Goal: Task Accomplishment & Management: Manage account settings

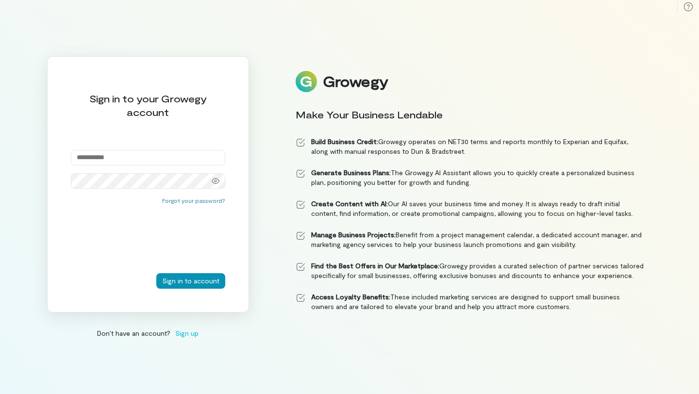
type input "**********"
click at [204, 274] on button "Sign in to account" at bounding box center [190, 281] width 69 height 16
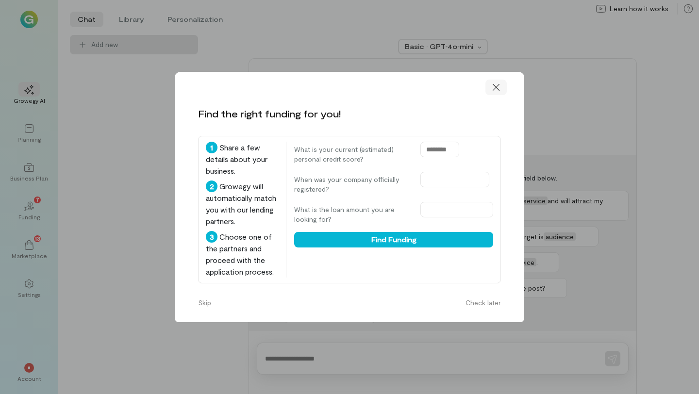
click at [500, 91] on icon at bounding box center [496, 87] width 10 height 10
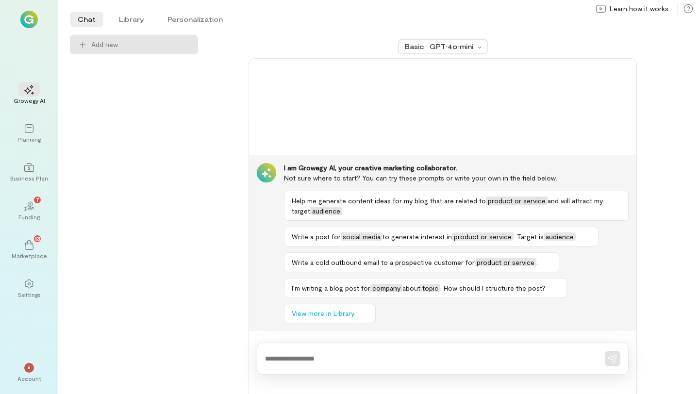
click at [28, 14] on img at bounding box center [28, 19] width 17 height 17
click at [27, 23] on img at bounding box center [28, 19] width 17 height 17
click at [30, 368] on span "*" at bounding box center [29, 368] width 3 height 6
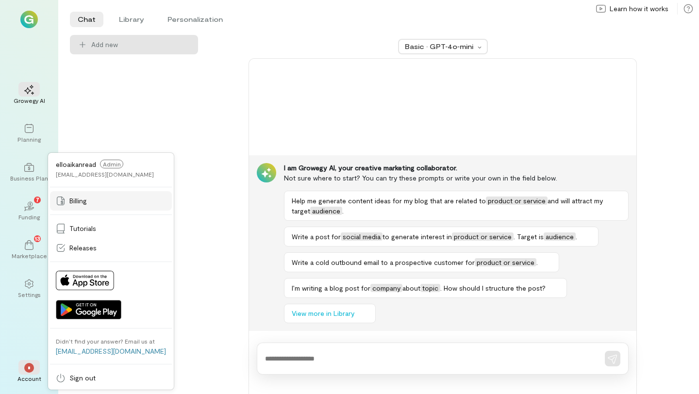
click at [97, 206] on link "Billing" at bounding box center [111, 200] width 122 height 19
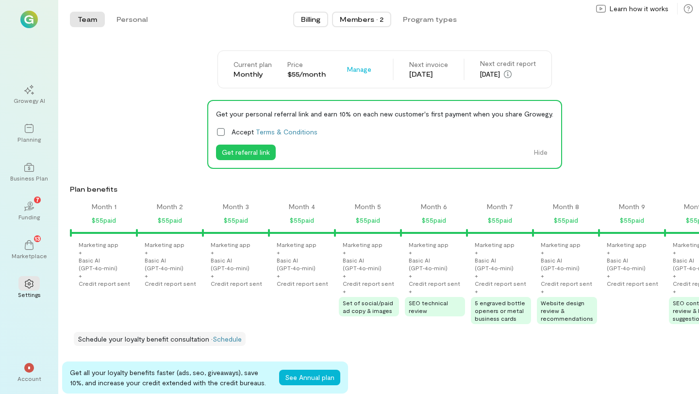
click at [376, 26] on button "Members · 2" at bounding box center [361, 20] width 59 height 16
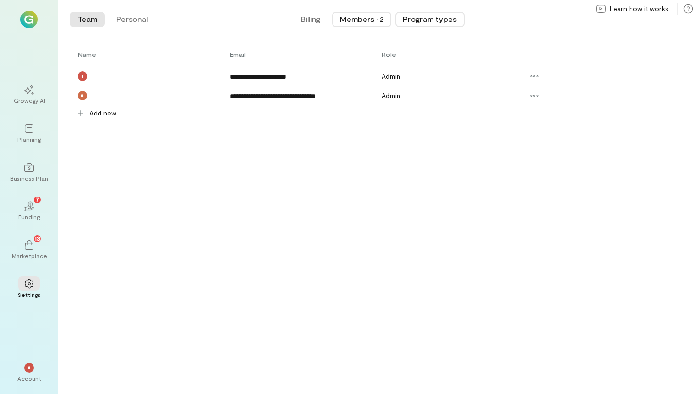
click at [432, 18] on button "Program types" at bounding box center [429, 20] width 69 height 16
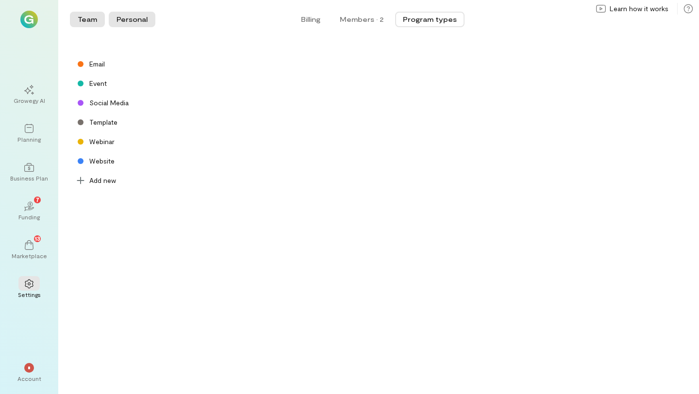
click at [135, 19] on button "Personal" at bounding box center [132, 20] width 47 height 16
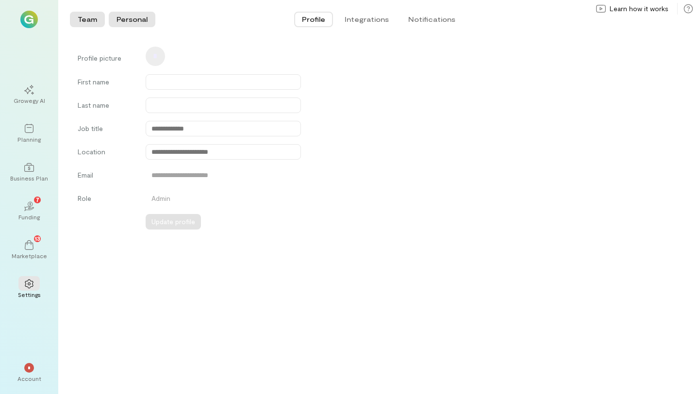
click at [98, 13] on button "Team" at bounding box center [87, 20] width 35 height 16
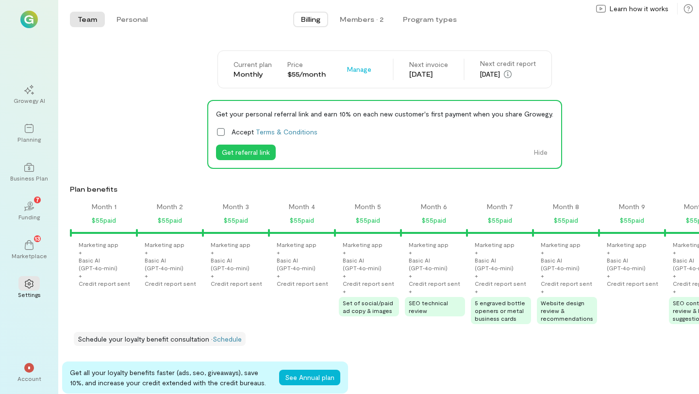
scroll to position [0, 627]
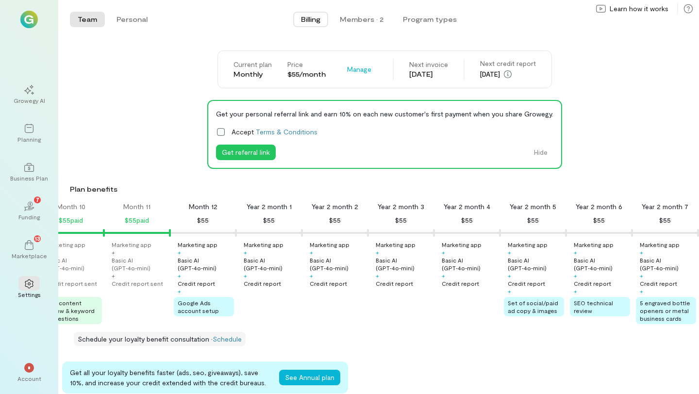
click at [32, 20] on img at bounding box center [28, 19] width 17 height 17
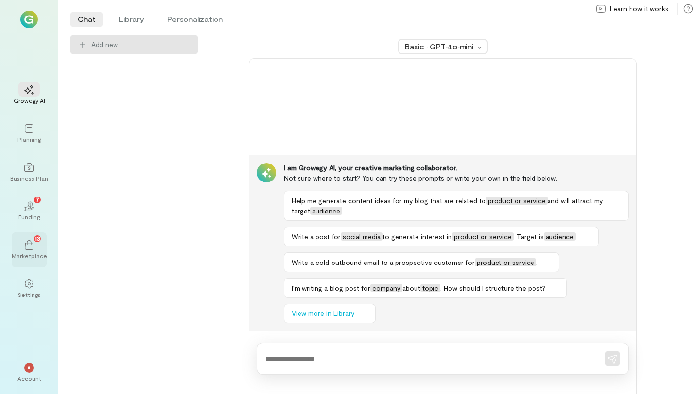
click at [35, 248] on div "13" at bounding box center [28, 244] width 21 height 15
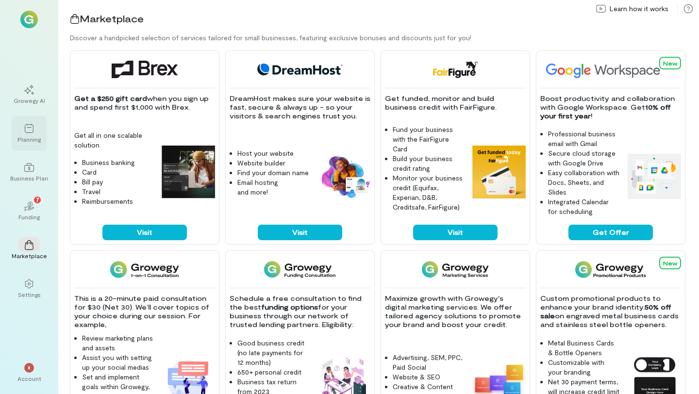
click at [42, 144] on div "Planning" at bounding box center [29, 133] width 35 height 35
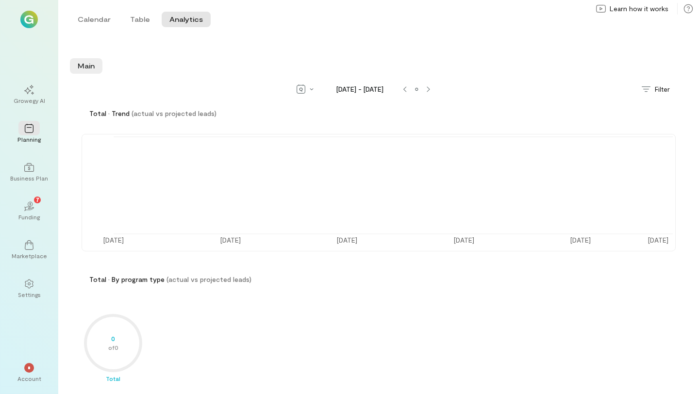
scroll to position [67, 0]
click at [129, 20] on button "Table" at bounding box center [139, 20] width 35 height 16
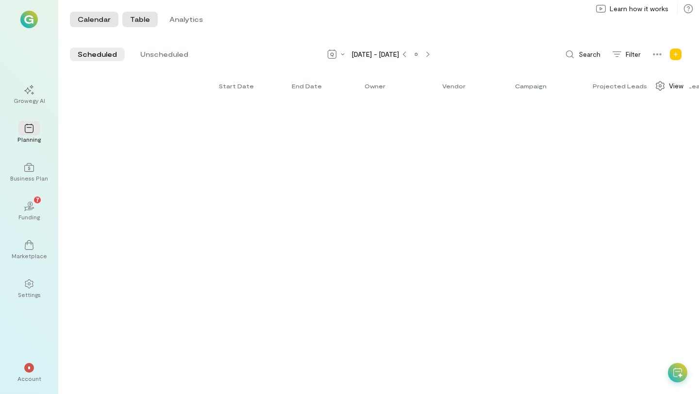
click at [97, 21] on button "Calendar" at bounding box center [94, 20] width 49 height 16
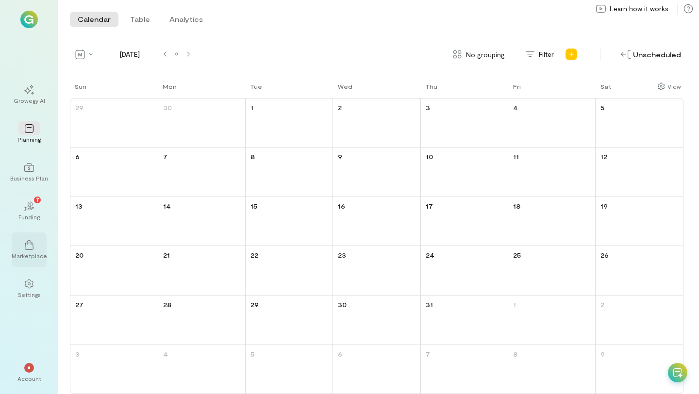
click at [32, 242] on icon at bounding box center [29, 245] width 10 height 10
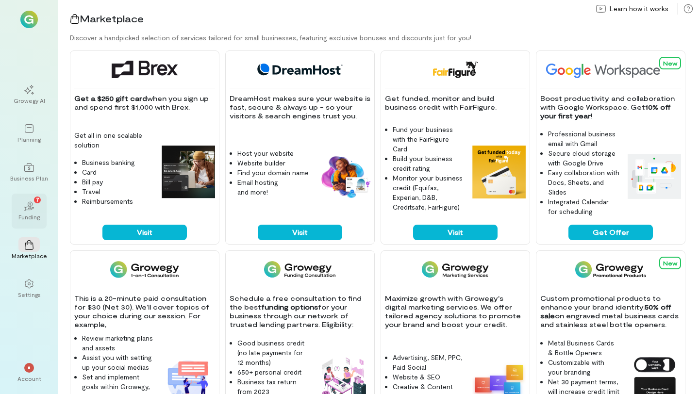
click at [29, 208] on icon at bounding box center [28, 209] width 11 height 4
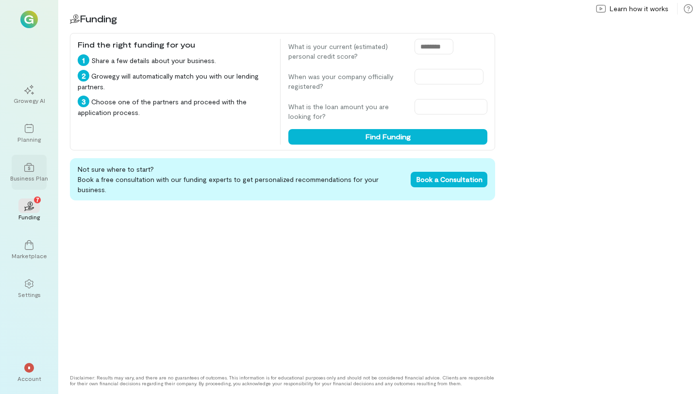
click at [29, 169] on icon at bounding box center [29, 167] width 10 height 9
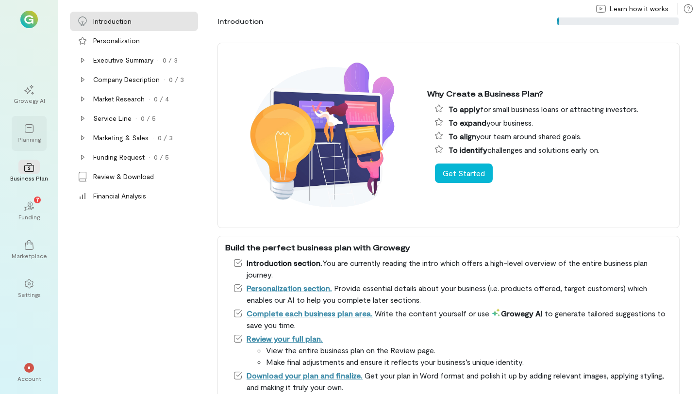
click at [29, 137] on div "Planning" at bounding box center [28, 139] width 23 height 8
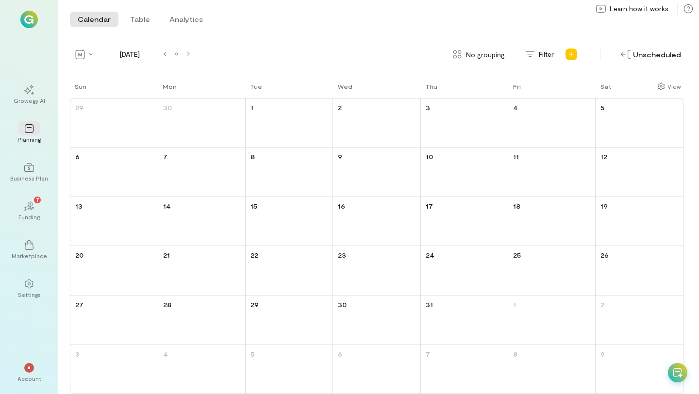
click at [23, 3] on div "Growegy AI Planning Business Plan 02 7 Funding Marketplace Settings * Account e…" at bounding box center [29, 197] width 58 height 394
click at [30, 22] on img at bounding box center [28, 19] width 17 height 17
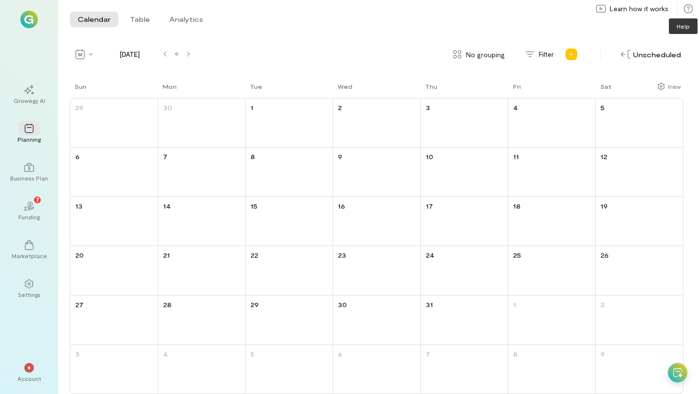
click at [691, 9] on icon at bounding box center [688, 9] width 10 height 10
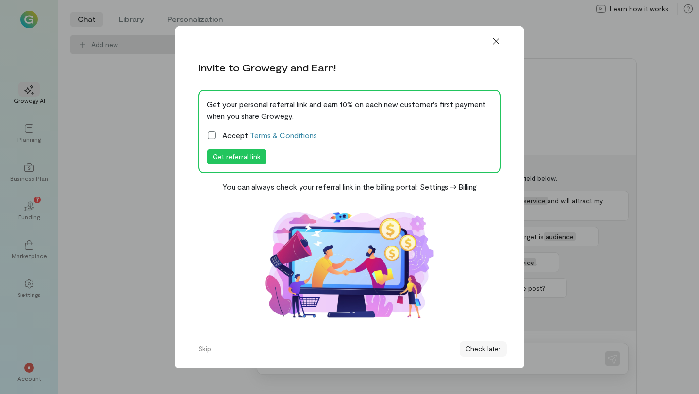
click at [481, 351] on button "Check later" at bounding box center [482, 349] width 47 height 16
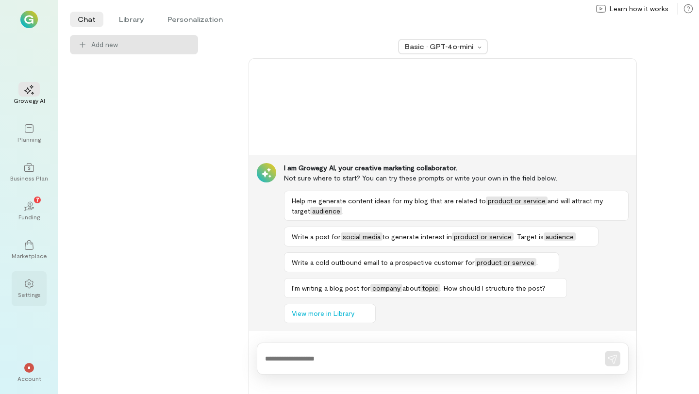
click at [32, 290] on div at bounding box center [28, 283] width 21 height 15
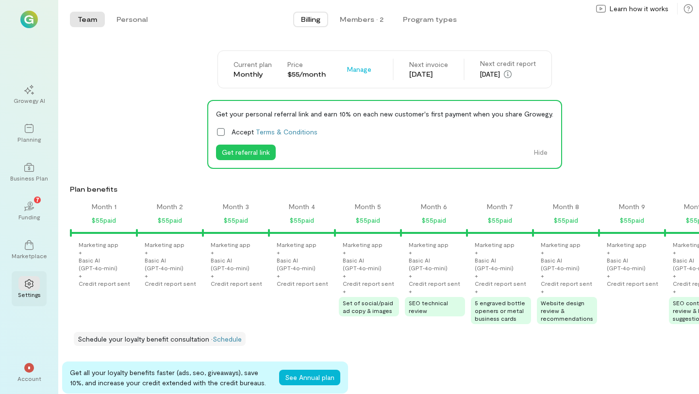
scroll to position [0, 627]
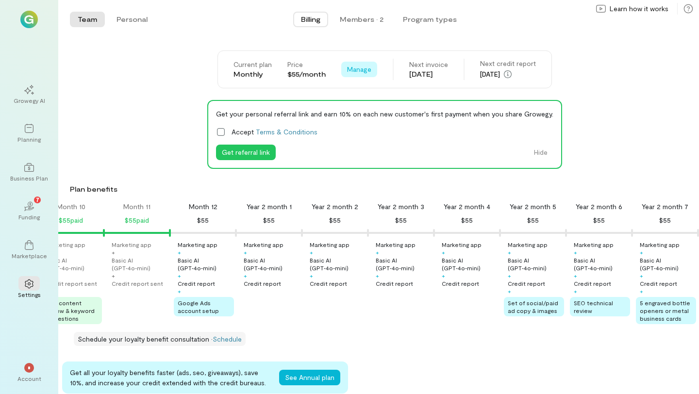
click at [350, 73] on span "Manage" at bounding box center [359, 70] width 24 height 10
click at [359, 108] on div "Cancel plan" at bounding box center [380, 110] width 63 height 10
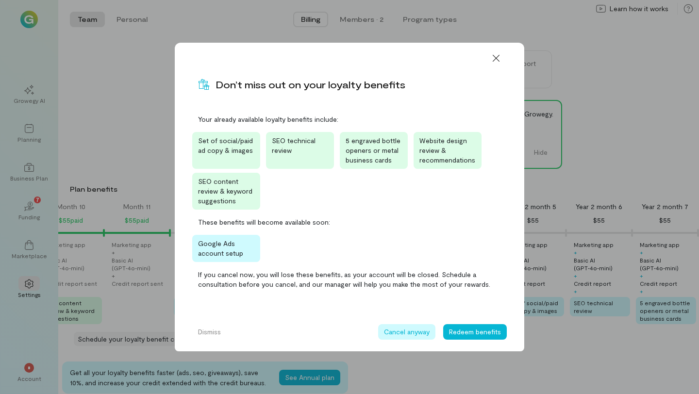
click at [422, 331] on button "Cancel anyway" at bounding box center [406, 332] width 57 height 16
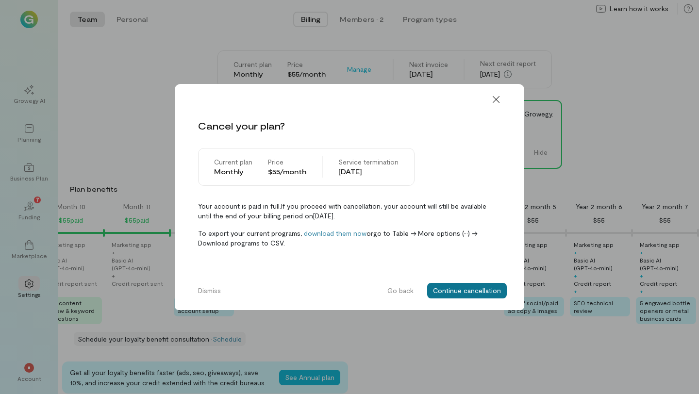
click at [452, 296] on button "Continue cancellation" at bounding box center [467, 291] width 80 height 16
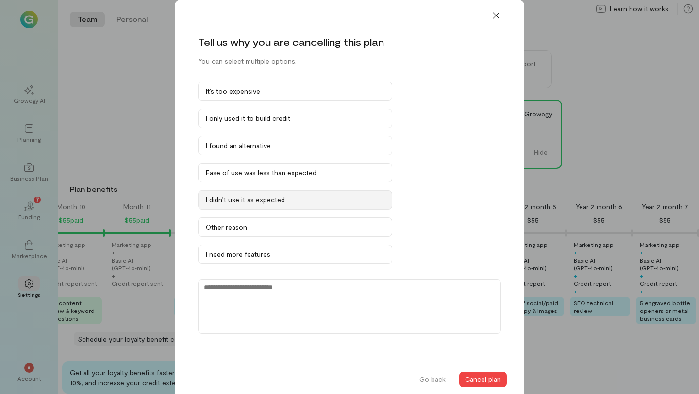
click at [326, 202] on div "I didn’t use it as expected" at bounding box center [295, 200] width 179 height 10
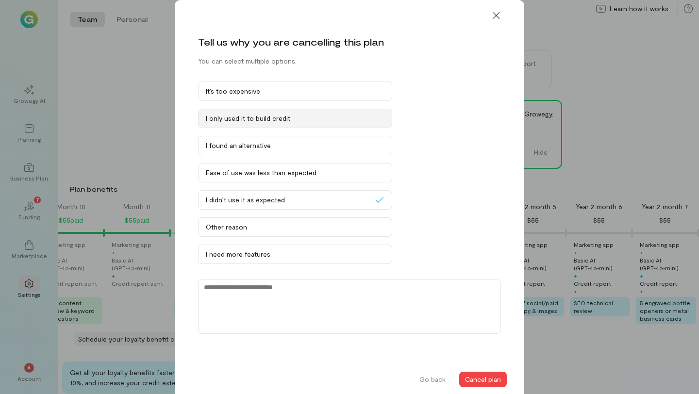
click at [348, 124] on button "I only used it to build credit" at bounding box center [295, 118] width 194 height 19
click at [490, 387] on button "Cancel plan" at bounding box center [483, 380] width 48 height 16
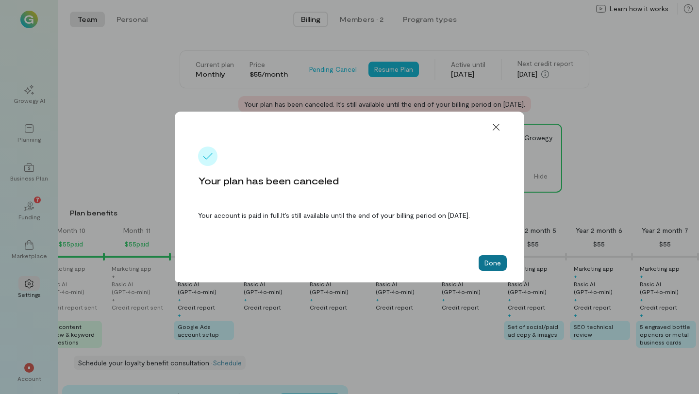
click at [482, 267] on button "Done" at bounding box center [492, 263] width 28 height 16
